Goal: Contribute content

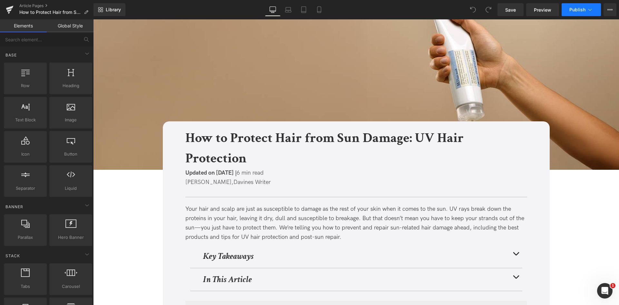
click at [595, 10] on button "Publish" at bounding box center [581, 9] width 39 height 13
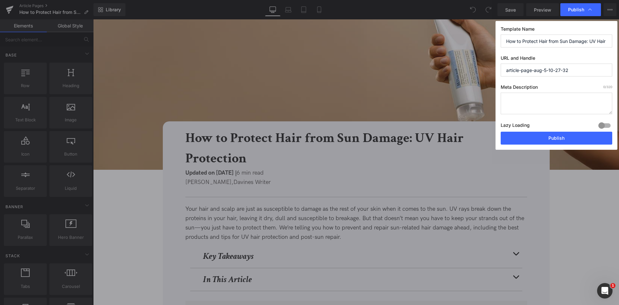
click at [545, 72] on input "article-page-aug-5-10-27-32" at bounding box center [557, 70] width 112 height 13
paste input "How to Protect Hair from Sun Damage: UV Hair Protection"
click at [533, 43] on input "How to Protect Hair from Sun Damage: UV Hair Protection" at bounding box center [557, 41] width 112 height 13
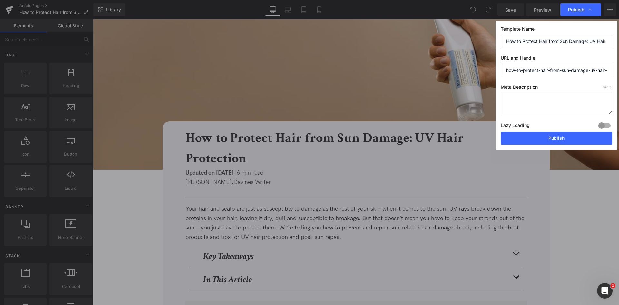
click at [530, 67] on input "how-to-protect-hair-from-sun-damage-uv-hair-protection" at bounding box center [557, 70] width 112 height 13
paste input "/how-to-protect-hair-from-sun-damage"
type input "how-to-protect-hair-from-sun-damage"
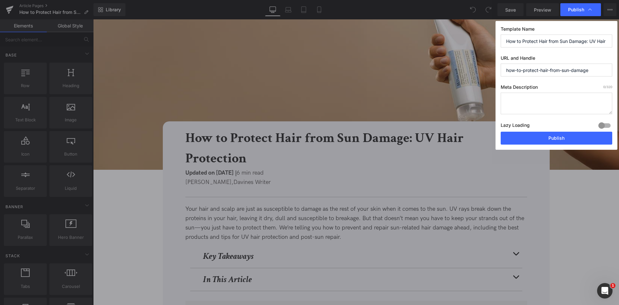
click at [560, 42] on input "How to Protect Hair from Sun Damage: UV Hair Protection" at bounding box center [557, 41] width 112 height 13
click at [547, 95] on textarea at bounding box center [557, 104] width 112 height 22
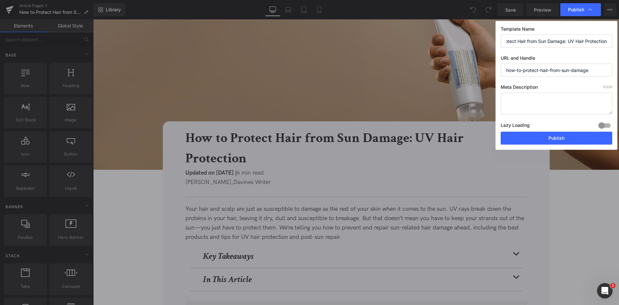
scroll to position [0, 0]
paste textarea "Learn how to protect your hair from UV damage with expert tips and SPF-infused …"
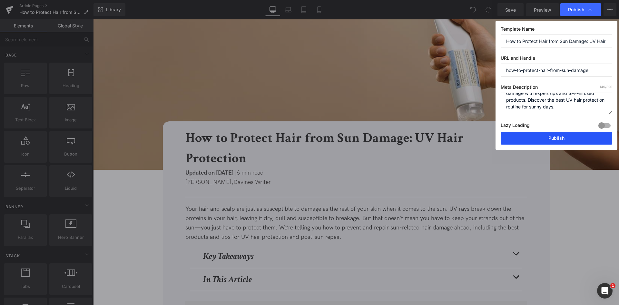
type textarea "Learn how to protect your hair from UV damage with expert tips and SPF-infused …"
click at [524, 132] on button "Publish" at bounding box center [557, 138] width 112 height 13
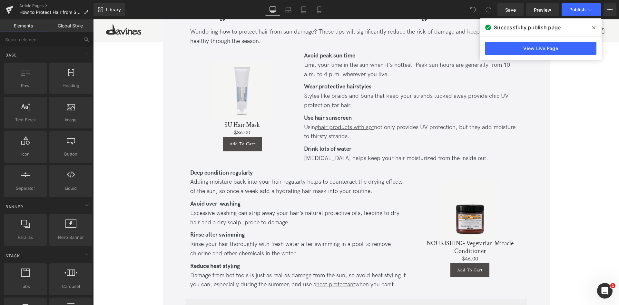
scroll to position [601, 0]
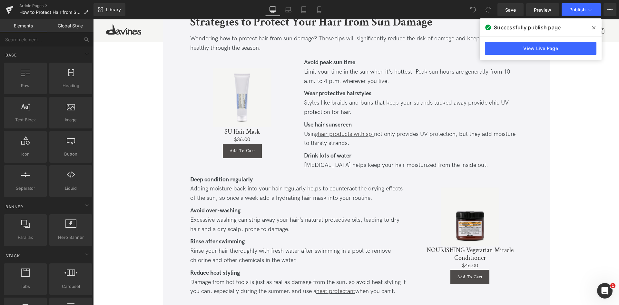
click at [598, 23] on span at bounding box center [594, 28] width 10 height 10
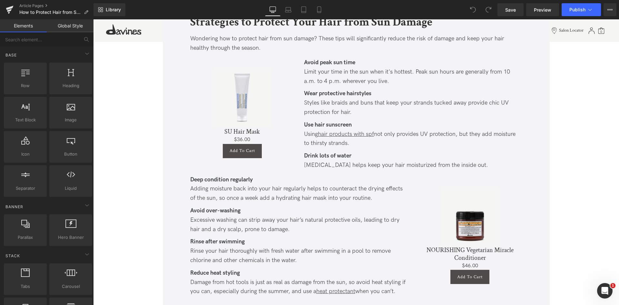
click at [596, 2] on div "Library Desktop Desktop Laptop Tablet Mobile Save Preview Publish Scheduled Vie…" at bounding box center [357, 9] width 526 height 19
click at [596, 4] on button "Publish" at bounding box center [581, 9] width 39 height 13
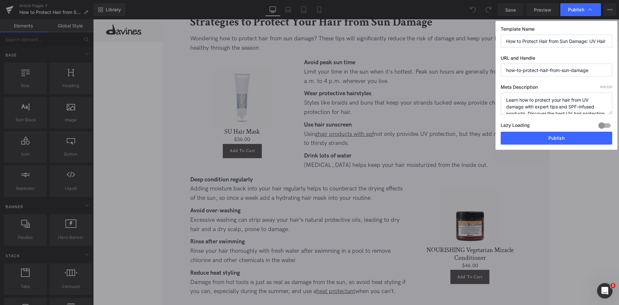
click at [573, 41] on input "How to Protect Hair from Sun Damage: UV Hair Protection" at bounding box center [557, 41] width 112 height 13
